Goal: Task Accomplishment & Management: Manage account settings

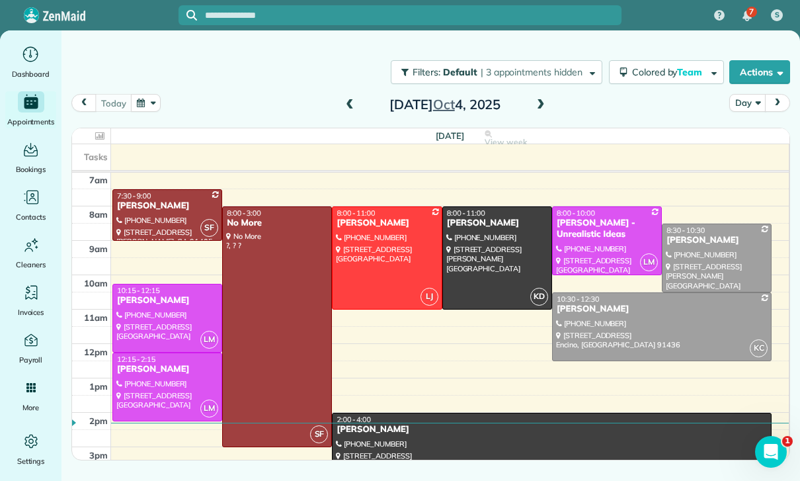
scroll to position [104, 0]
click at [150, 103] on button "button" at bounding box center [146, 103] width 30 height 18
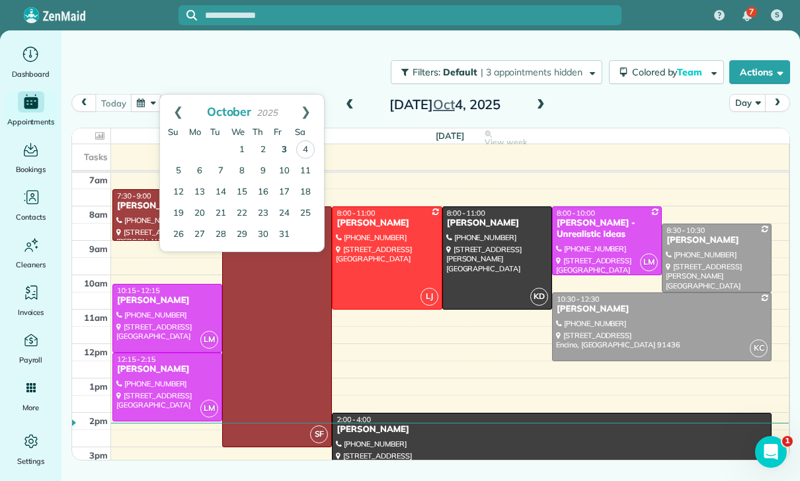
click at [285, 145] on link "3" at bounding box center [284, 149] width 21 height 21
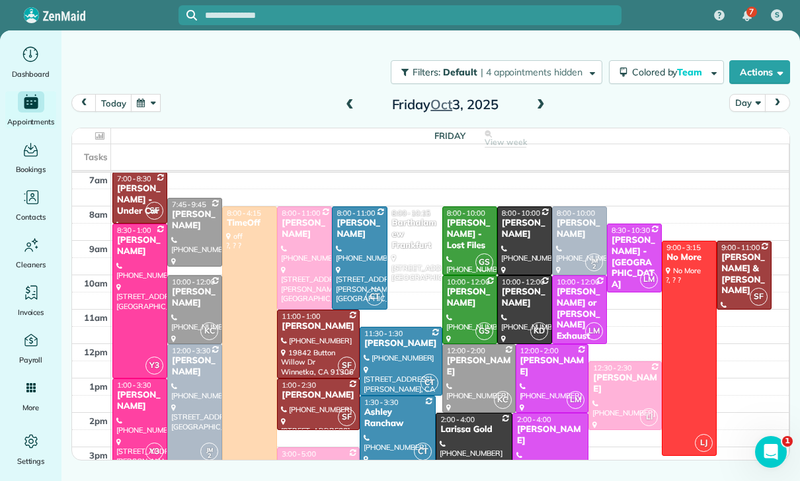
click at [146, 98] on button "button" at bounding box center [146, 103] width 30 height 18
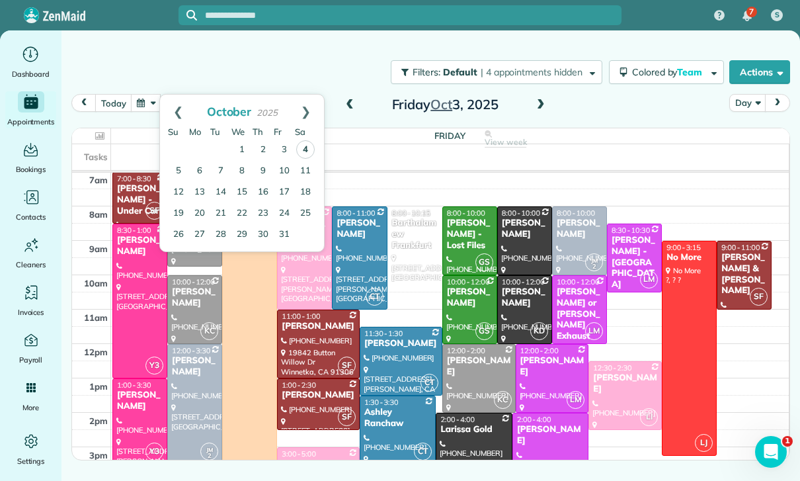
click at [307, 146] on link "4" at bounding box center [305, 149] width 19 height 19
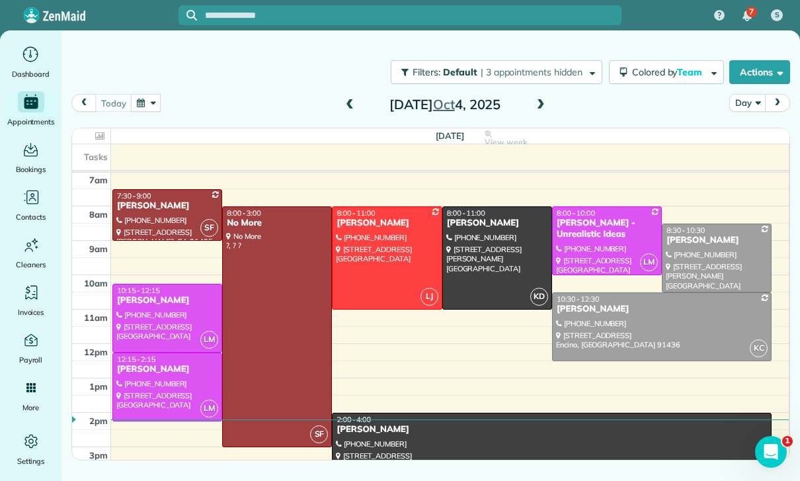
click at [152, 108] on button "button" at bounding box center [146, 103] width 30 height 18
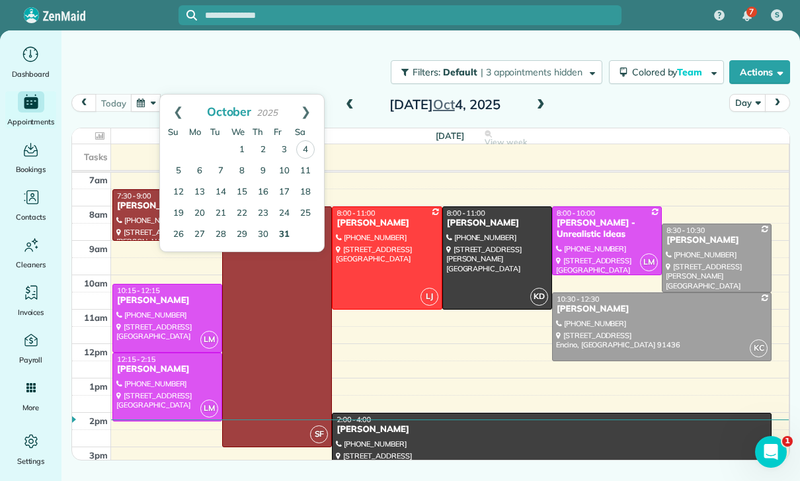
click at [279, 237] on link "31" at bounding box center [284, 234] width 21 height 21
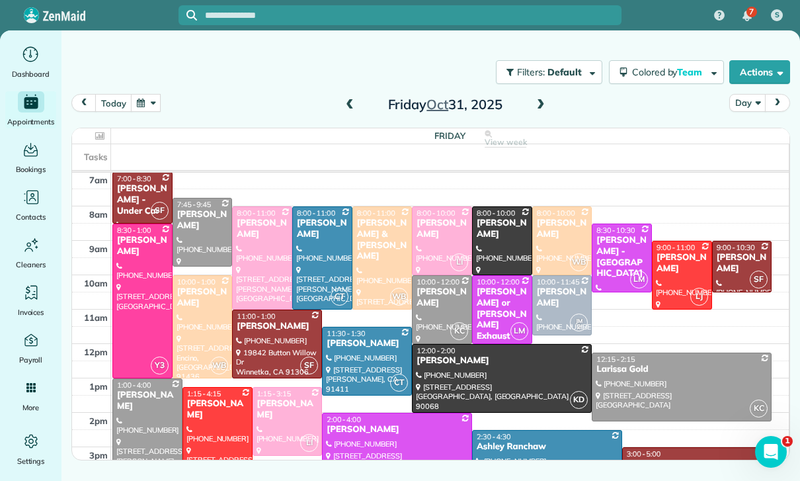
click at [354, 101] on span at bounding box center [349, 105] width 15 height 12
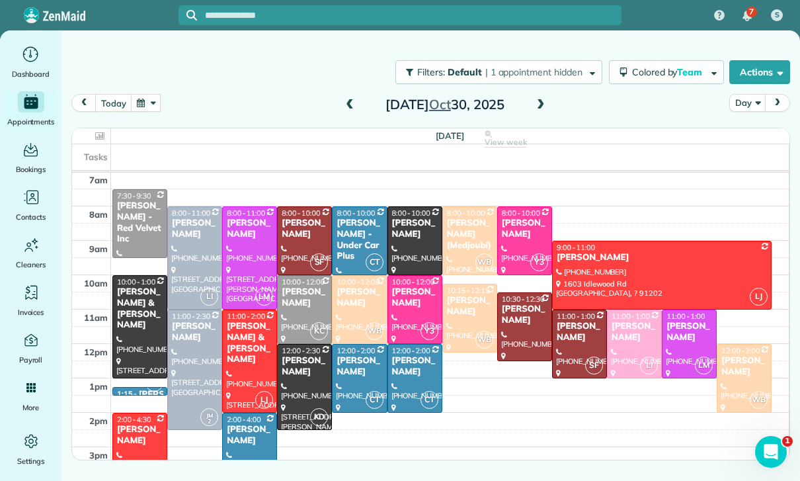
click at [356, 101] on span at bounding box center [349, 105] width 15 height 12
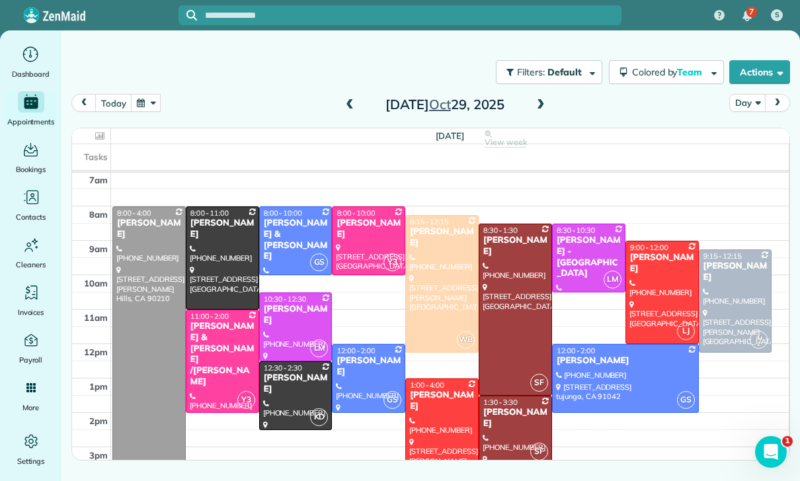
click at [342, 110] on span at bounding box center [349, 105] width 15 height 12
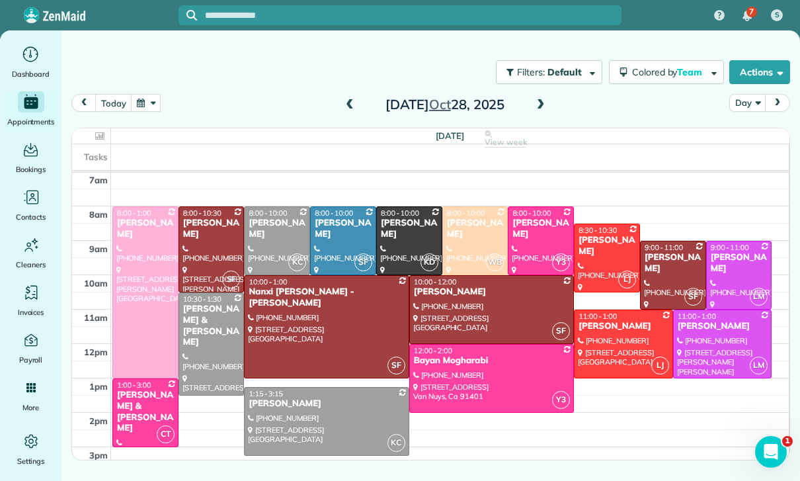
click at [147, 110] on button "button" at bounding box center [146, 103] width 30 height 18
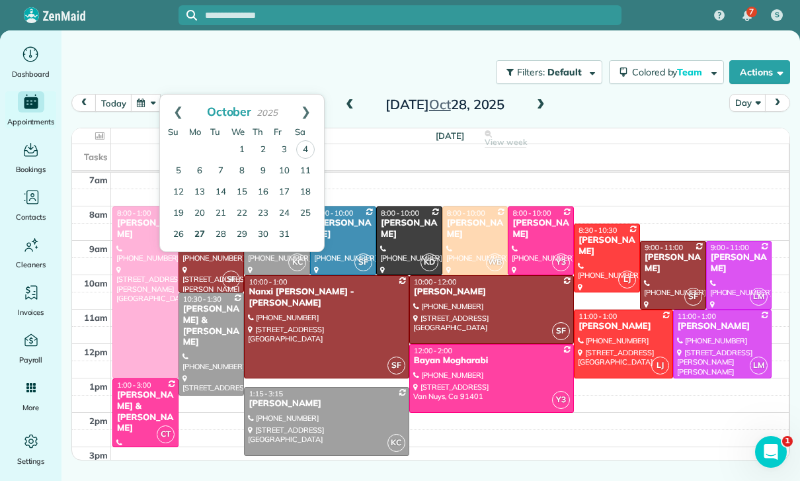
click at [197, 241] on link "27" at bounding box center [199, 234] width 21 height 21
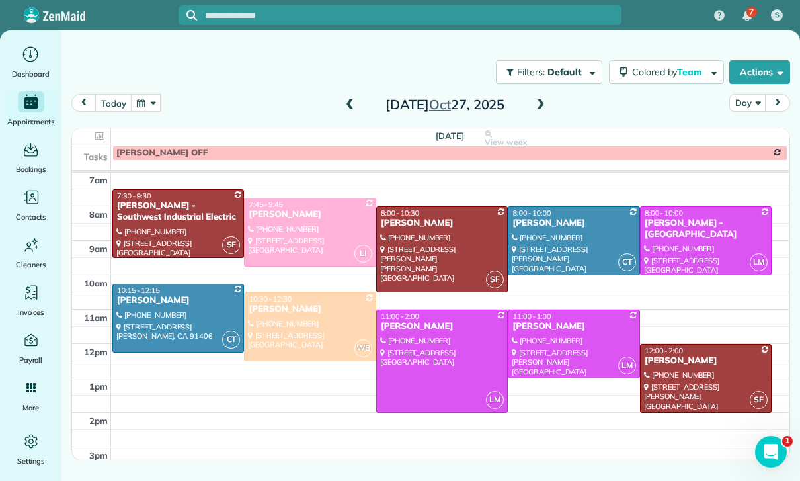
click at [152, 97] on button "button" at bounding box center [146, 103] width 30 height 18
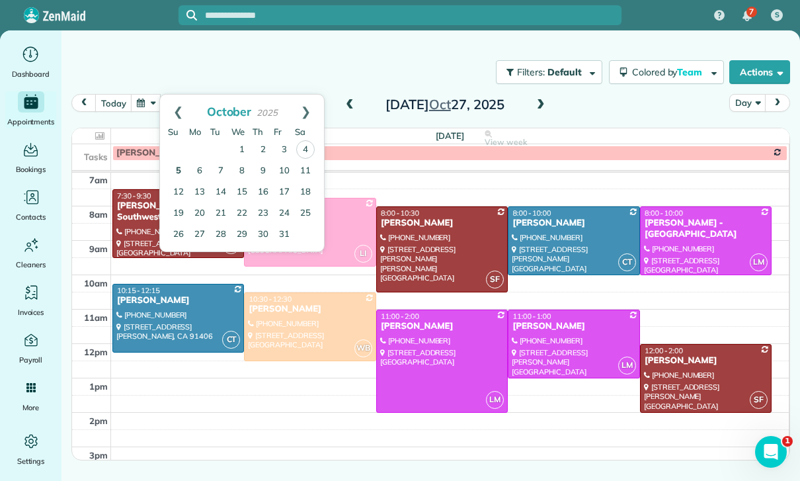
click at [171, 171] on link "5" at bounding box center [178, 171] width 21 height 21
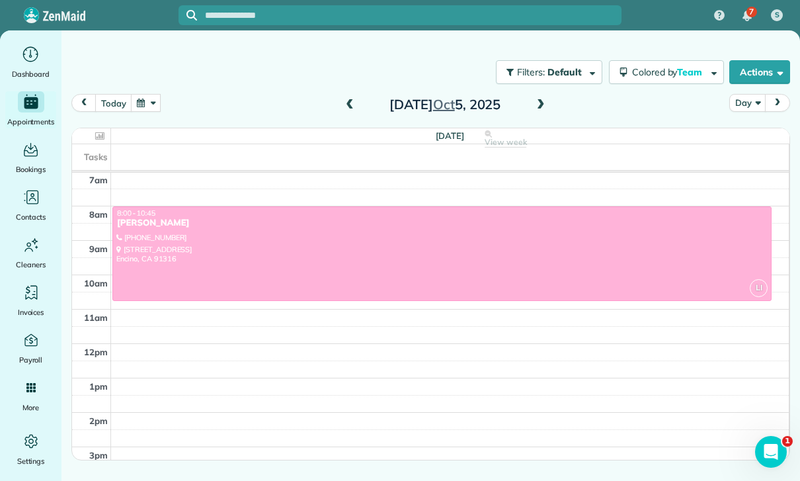
click at [347, 106] on span at bounding box center [349, 105] width 15 height 12
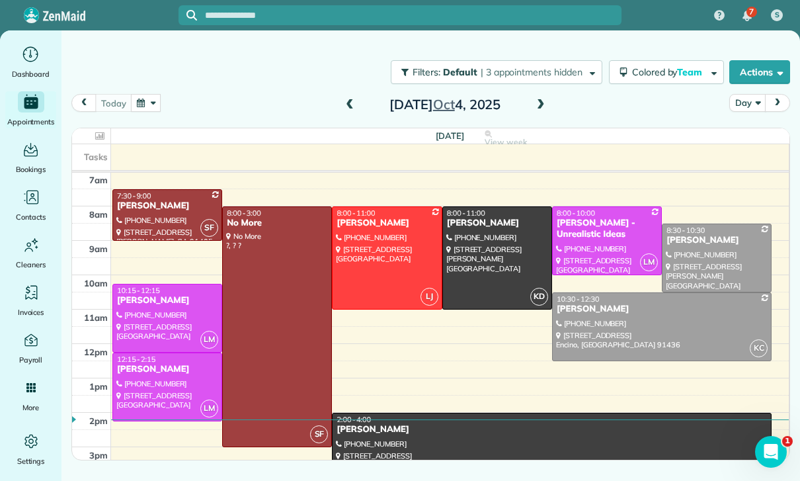
click at [547, 100] on span at bounding box center [540, 105] width 15 height 12
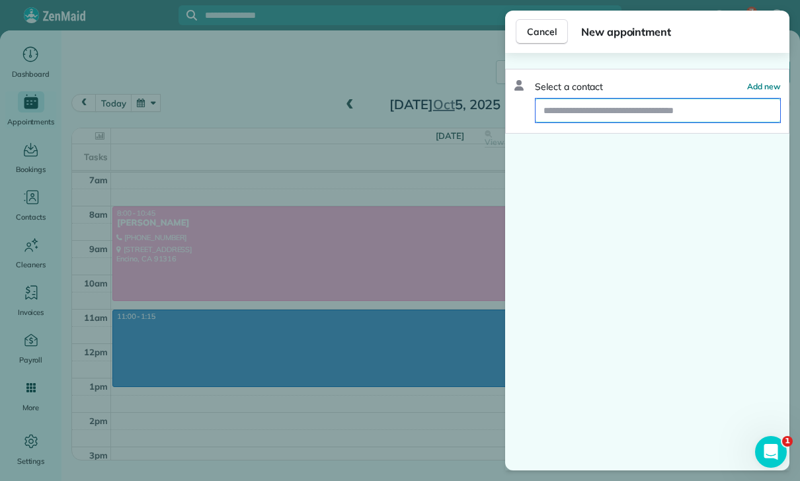
click at [572, 102] on input "text" at bounding box center [657, 110] width 245 height 24
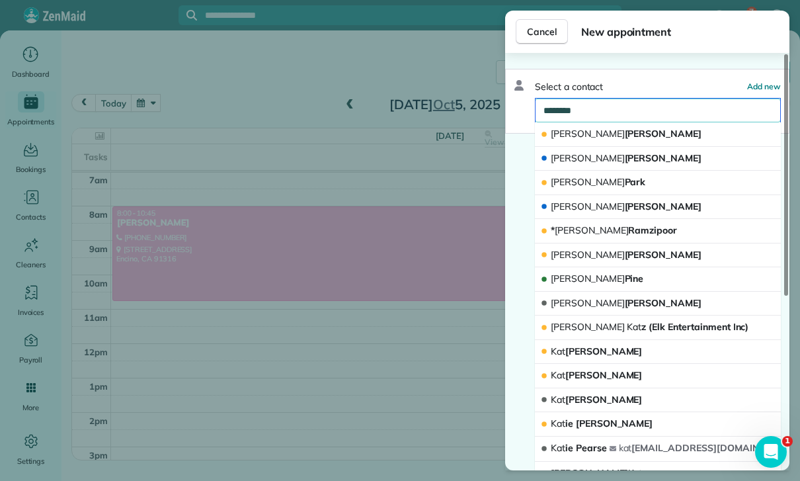
type input "*********"
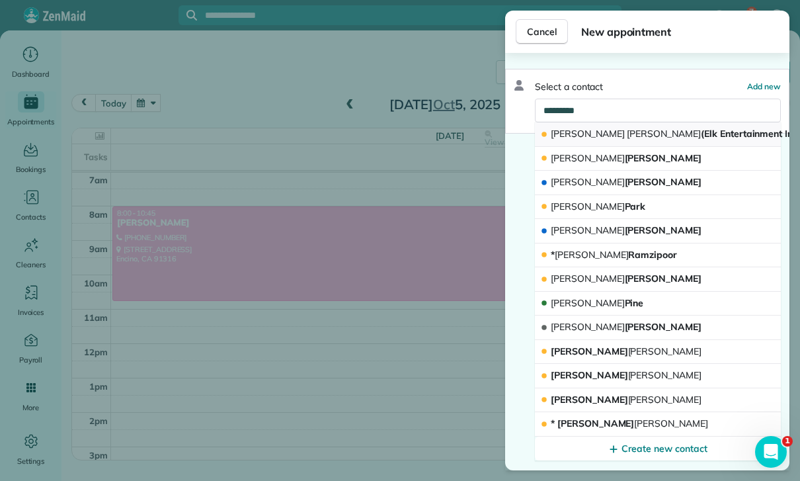
click at [635, 143] on button "[PERSON_NAME] (Elk Entertainment Inc)" at bounding box center [658, 134] width 246 height 24
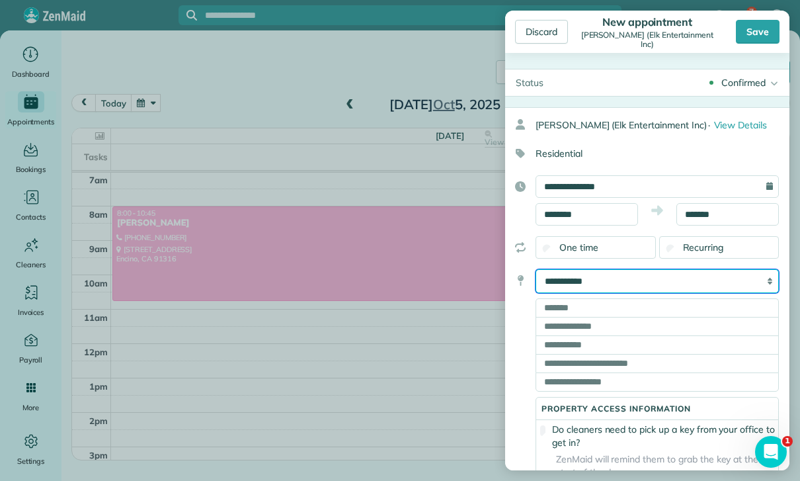
click at [668, 285] on select "**********" at bounding box center [656, 281] width 243 height 24
select select "******"
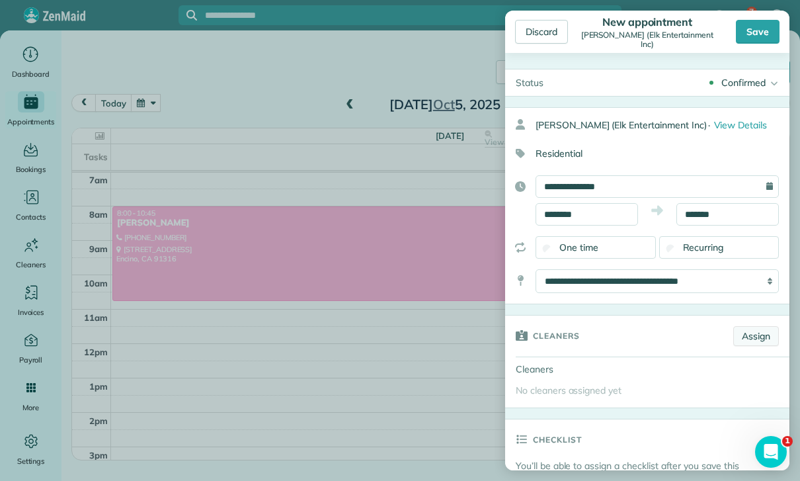
click at [765, 338] on link "Assign" at bounding box center [756, 336] width 46 height 20
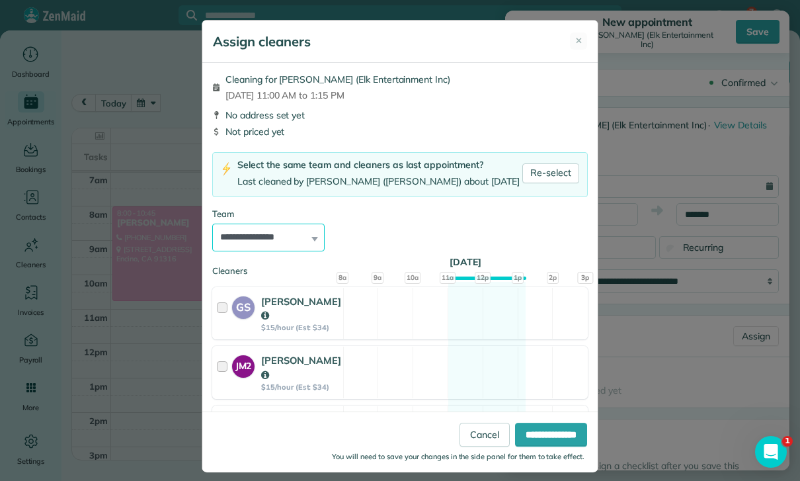
click at [300, 243] on select "**********" at bounding box center [268, 237] width 112 height 28
select select "**"
click at [546, 446] on input "**********" at bounding box center [551, 434] width 72 height 24
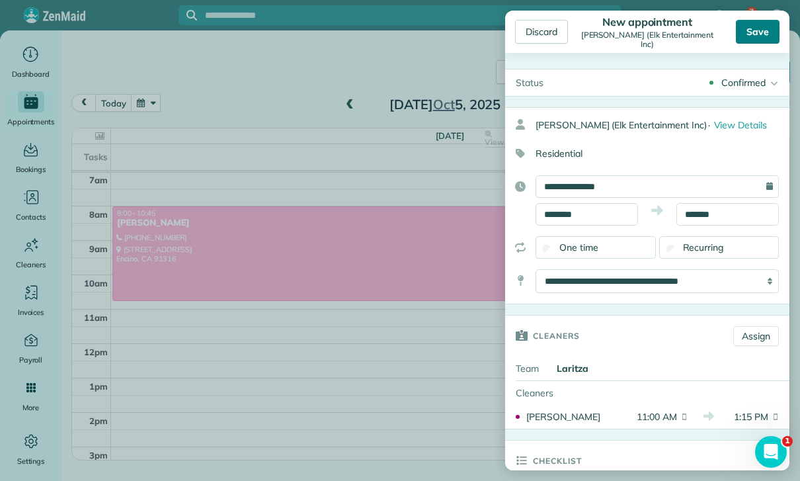
click at [757, 30] on div "Save" at bounding box center [758, 32] width 44 height 24
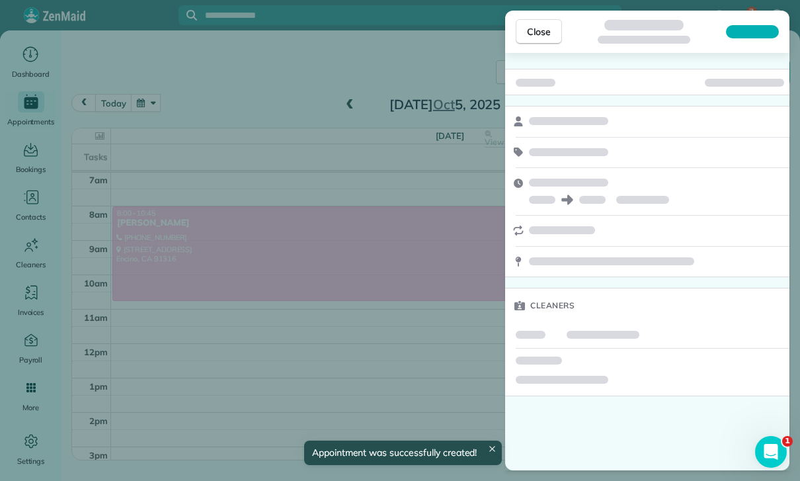
scroll to position [104, 0]
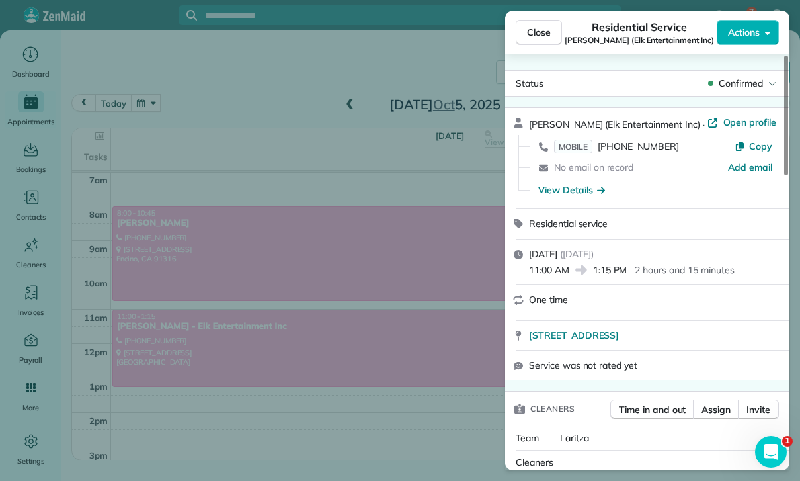
click at [323, 303] on div "Close Residential Service [PERSON_NAME] (Elk Entertainment Inc) Actions Status …" at bounding box center [400, 240] width 800 height 481
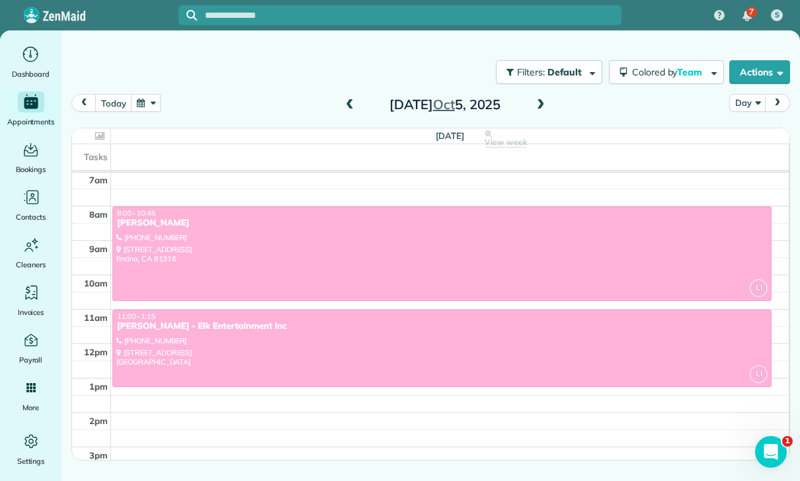
click at [147, 106] on button "button" at bounding box center [146, 103] width 30 height 18
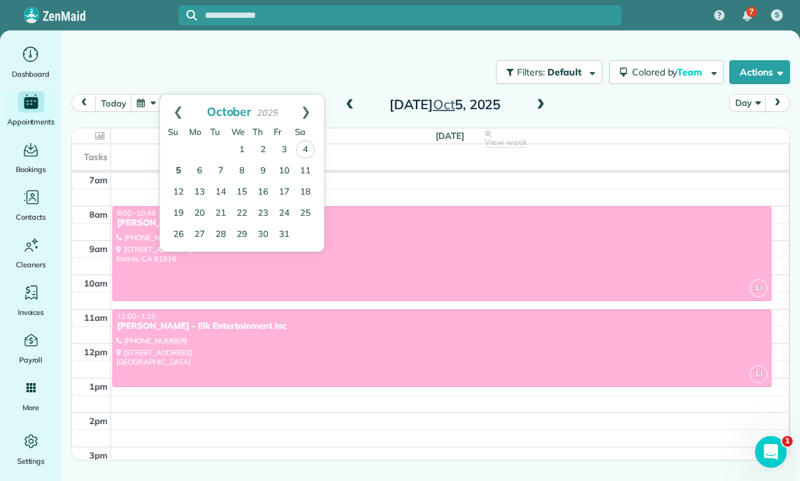
click at [180, 170] on link "5" at bounding box center [178, 171] width 21 height 21
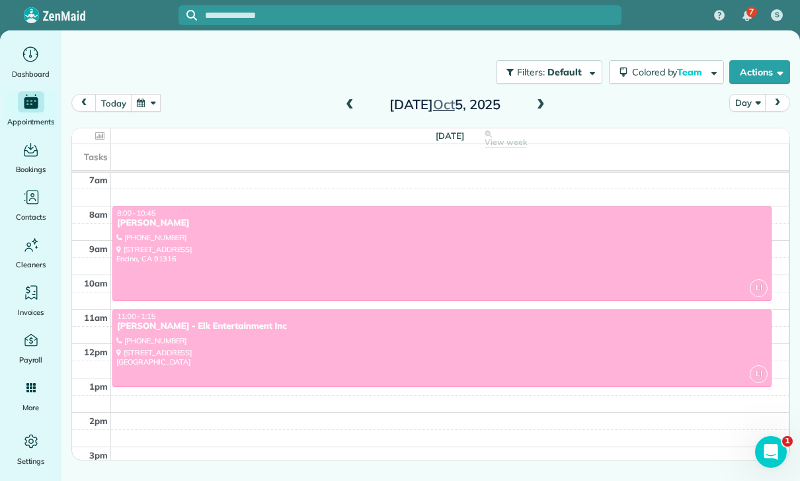
click at [537, 100] on span at bounding box center [540, 105] width 15 height 12
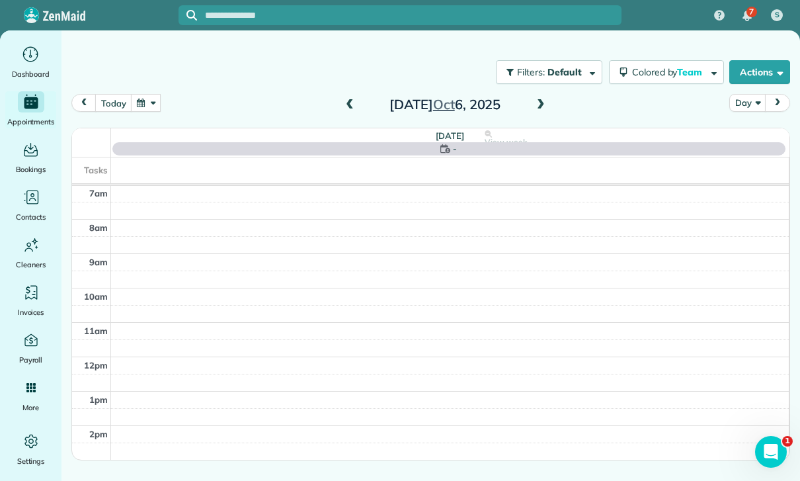
scroll to position [104, 0]
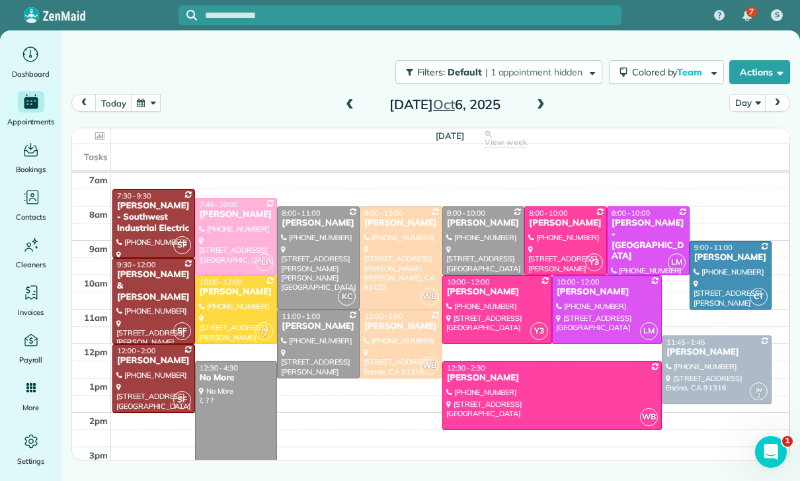
click at [539, 107] on span at bounding box center [540, 105] width 15 height 12
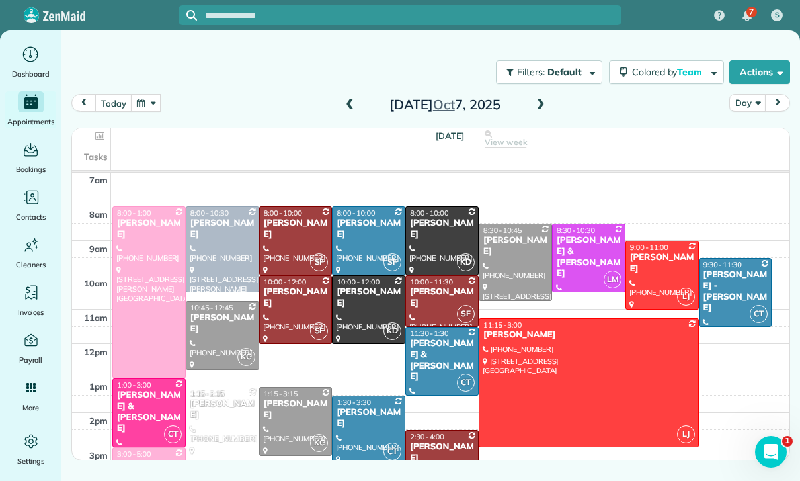
click at [541, 105] on span at bounding box center [540, 105] width 15 height 12
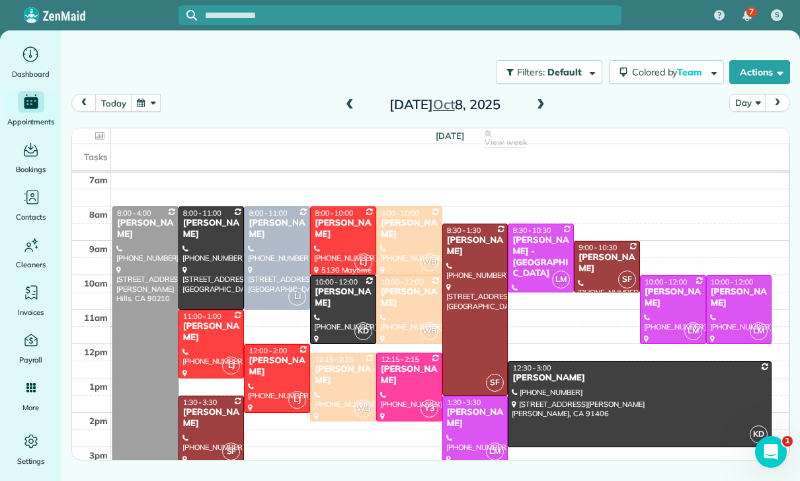
click at [541, 100] on span at bounding box center [540, 105] width 15 height 12
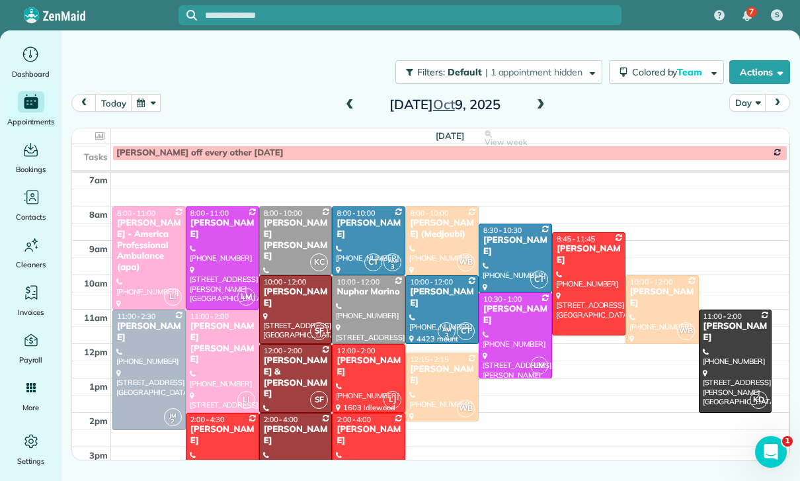
click at [535, 105] on span at bounding box center [540, 105] width 15 height 12
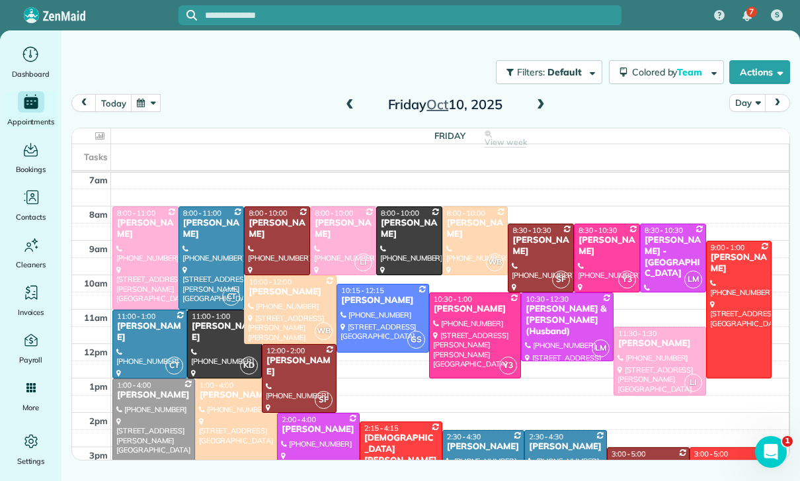
click at [147, 102] on button "button" at bounding box center [146, 103] width 30 height 18
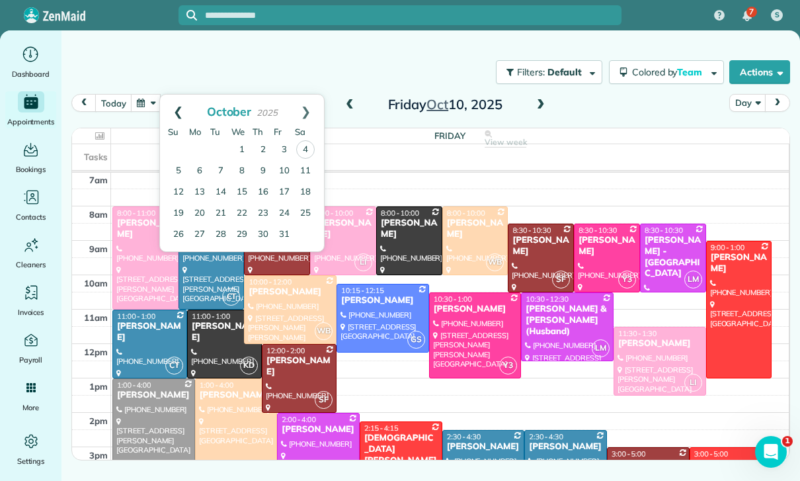
click at [172, 109] on link "Prev" at bounding box center [178, 111] width 36 height 33
click at [286, 210] on link "26" at bounding box center [284, 212] width 21 height 21
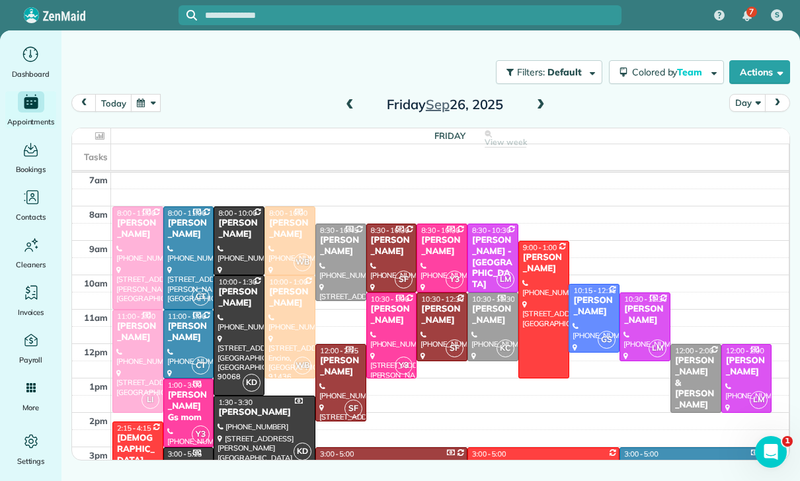
click at [149, 103] on button "button" at bounding box center [146, 103] width 30 height 18
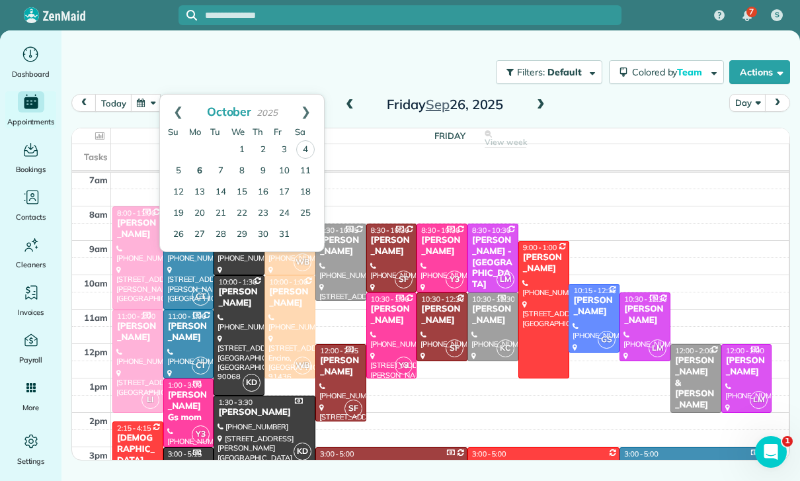
click at [199, 171] on link "6" at bounding box center [199, 171] width 21 height 21
